Goal: Information Seeking & Learning: Check status

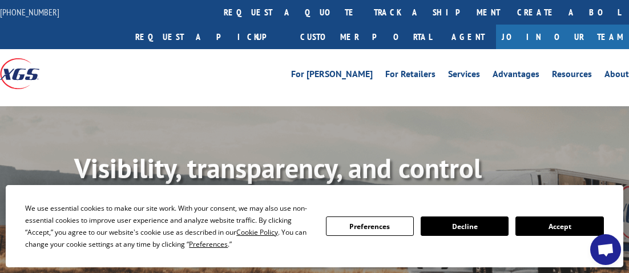
drag, startPoint x: 252, startPoint y: 20, endPoint x: 261, endPoint y: 31, distance: 14.2
click at [365, 20] on link "track a shipment" at bounding box center [436, 12] width 143 height 25
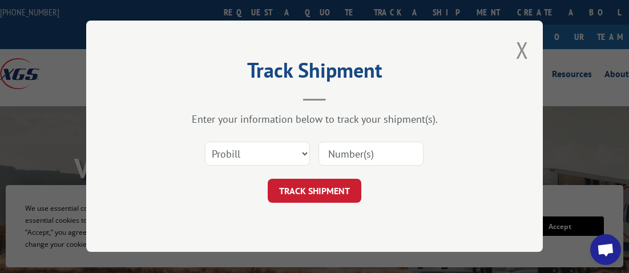
paste input "17232996"
type input "17232996"
click at [344, 179] on button "TRACK SHIPMENT" at bounding box center [315, 191] width 94 height 24
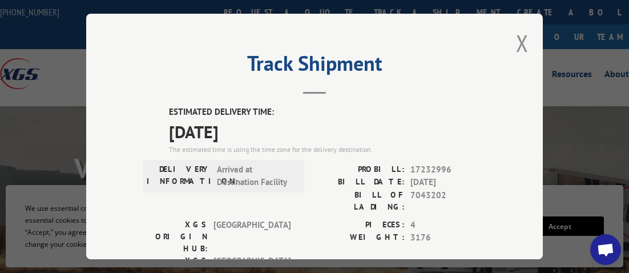
drag, startPoint x: 406, startPoint y: 107, endPoint x: 396, endPoint y: 102, distance: 11.0
click at [406, 107] on label "ESTIMATED DELIVERY TIME:" at bounding box center [327, 112] width 317 height 13
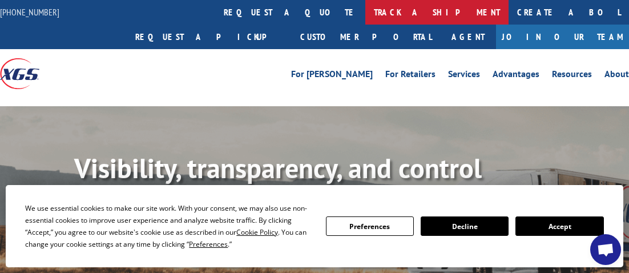
click at [365, 11] on link "track a shipment" at bounding box center [436, 12] width 143 height 25
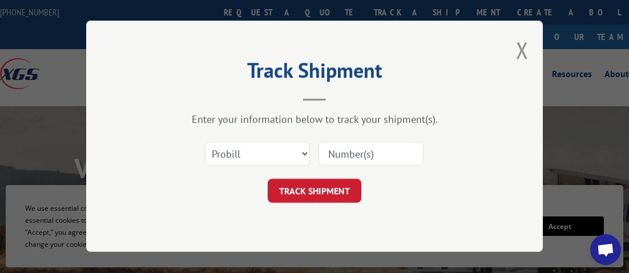
paste input "17355480"
type input "17355480"
click at [322, 187] on button "TRACK SHIPMENT" at bounding box center [315, 191] width 94 height 24
